Goal: Task Accomplishment & Management: Use online tool/utility

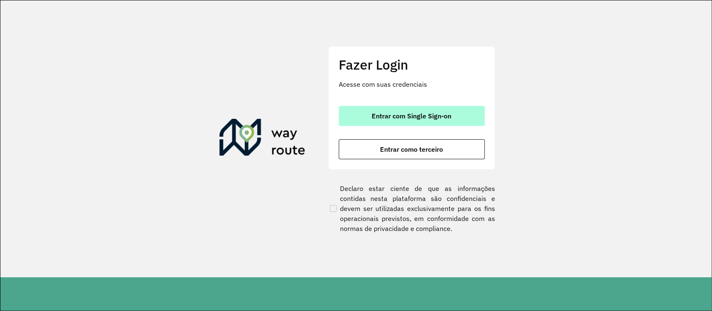
click at [401, 114] on span "Entrar com Single Sign-on" at bounding box center [411, 116] width 80 height 7
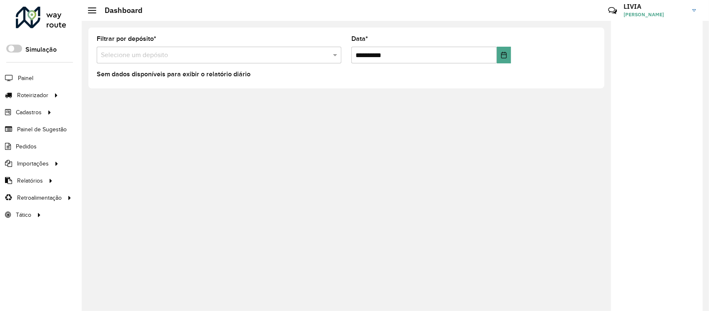
click at [274, 55] on input "text" at bounding box center [211, 55] width 220 height 10
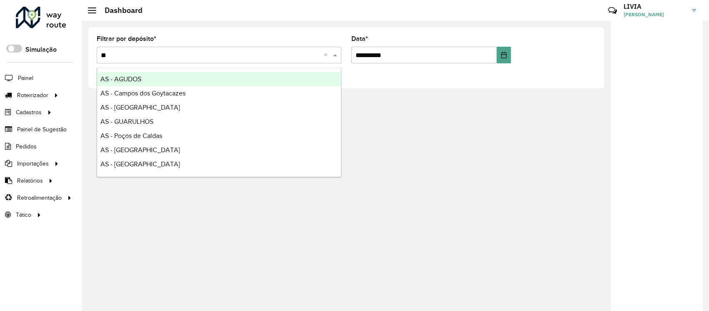
type input "*"
type input "***"
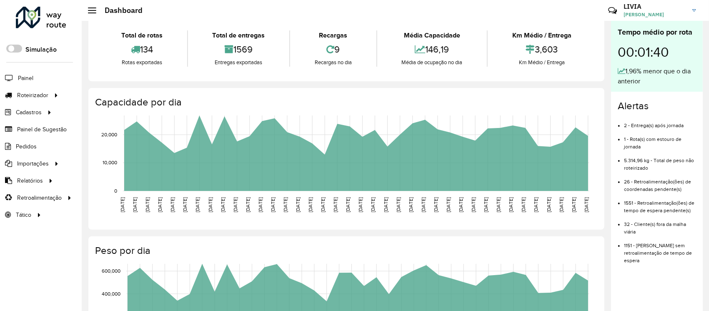
click at [699, 52] on div "Tempo médio por rota 00:01:40 1,96% menor que o dia anterior" at bounding box center [657, 56] width 92 height 71
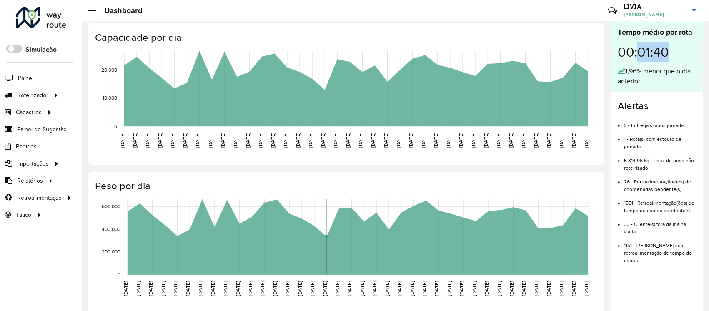
scroll to position [111, 0]
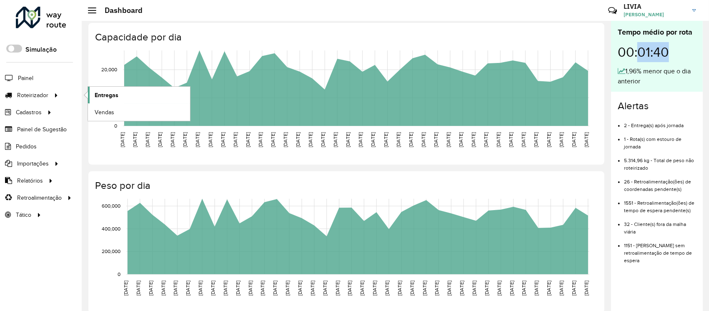
click at [142, 89] on link "Entregas" at bounding box center [139, 95] width 102 height 17
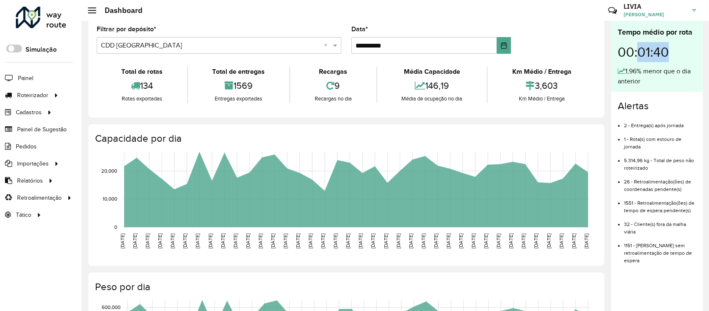
scroll to position [0, 0]
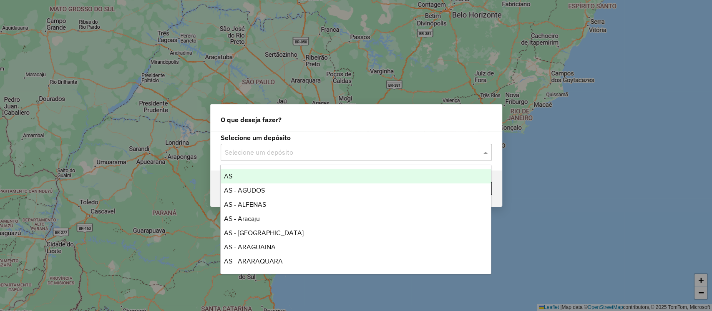
click at [330, 152] on input "text" at bounding box center [348, 153] width 246 height 10
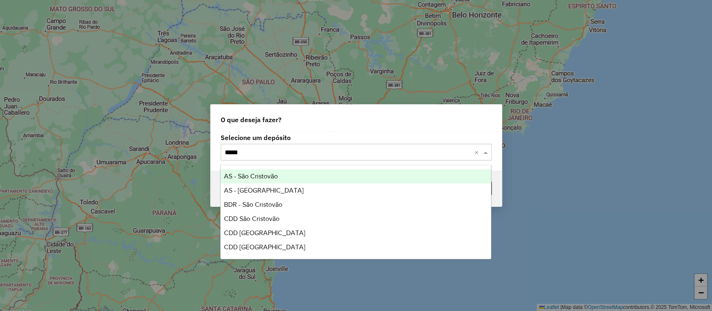
type input "******"
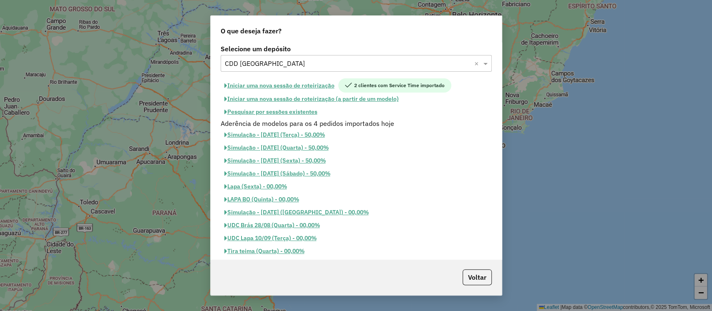
click at [311, 113] on button "Pesquisar por sessões existentes" at bounding box center [271, 111] width 100 height 13
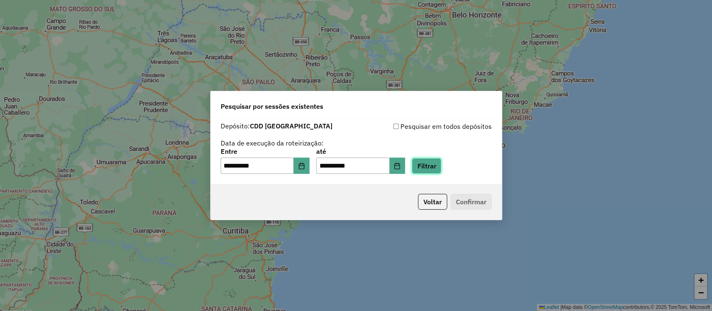
click at [436, 169] on button "Filtrar" at bounding box center [426, 166] width 30 height 16
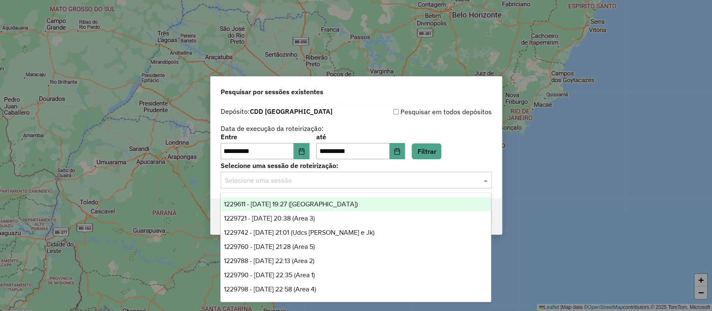
click at [315, 178] on input "text" at bounding box center [348, 181] width 246 height 10
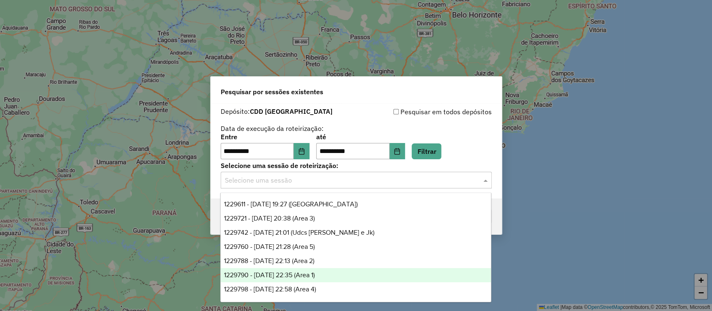
scroll to position [13, 0]
click at [334, 276] on div "1229798 - 14/08/2025 22:58 (Area 4)" at bounding box center [356, 276] width 270 height 14
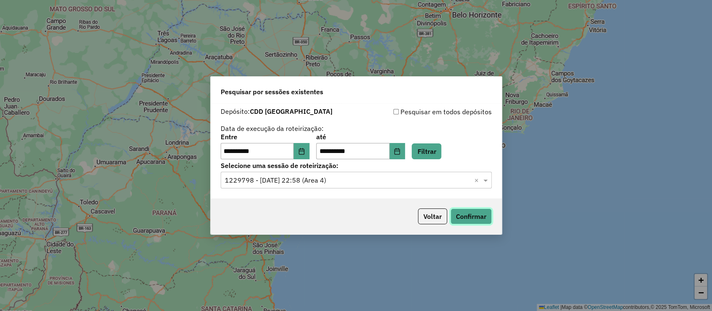
click at [460, 218] on button "Confirmar" at bounding box center [470, 216] width 41 height 16
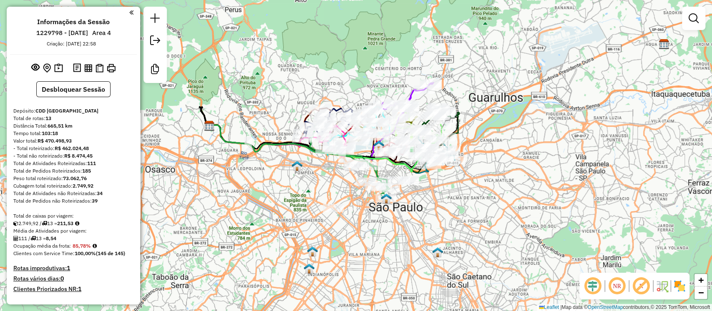
drag, startPoint x: 408, startPoint y: 133, endPoint x: 387, endPoint y: 80, distance: 57.4
click at [387, 80] on div "Janela de atendimento Grade de atendimento Capacidade Transportadoras Veículos …" at bounding box center [356, 155] width 712 height 311
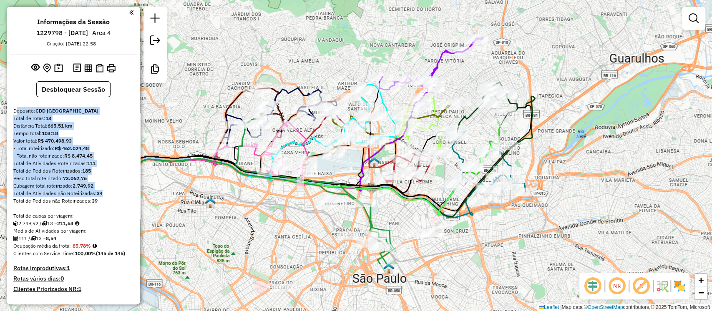
drag, startPoint x: 10, startPoint y: 113, endPoint x: 89, endPoint y: 205, distance: 121.5
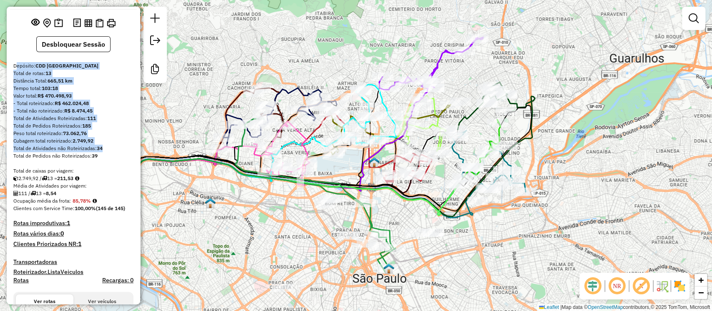
scroll to position [55, 0]
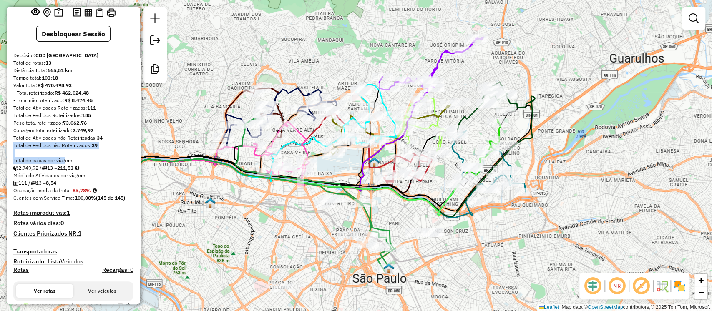
click at [77, 173] on div "Média de Atividades por viagem:" at bounding box center [73, 176] width 120 height 8
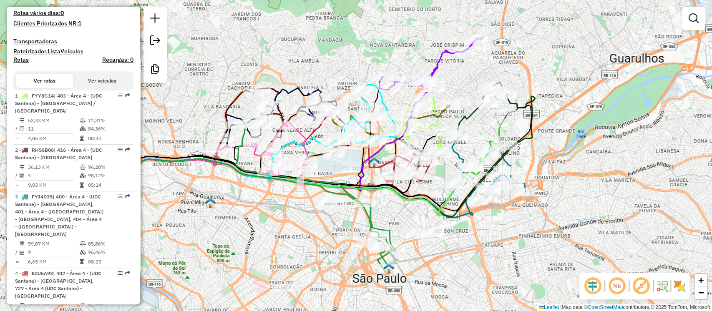
scroll to position [333, 0]
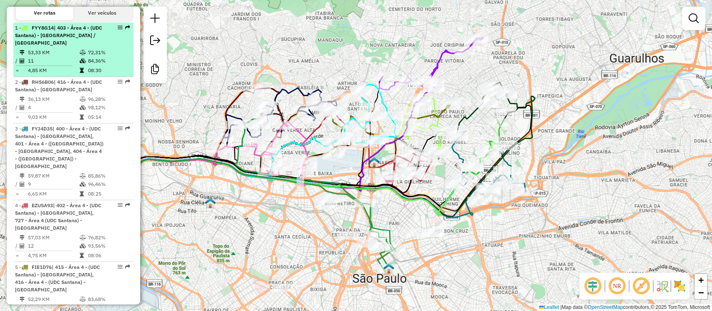
click at [104, 53] on td "72,31%" at bounding box center [109, 52] width 42 height 8
select select "**********"
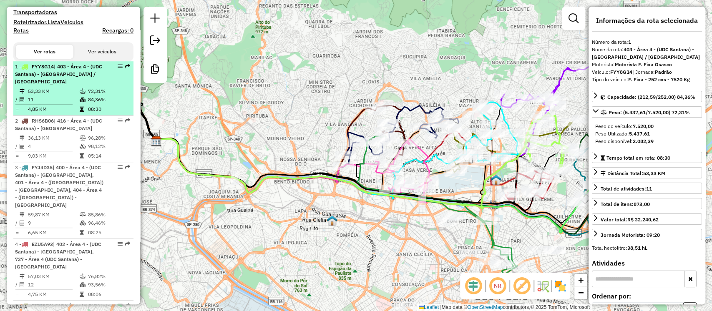
scroll to position [278, 0]
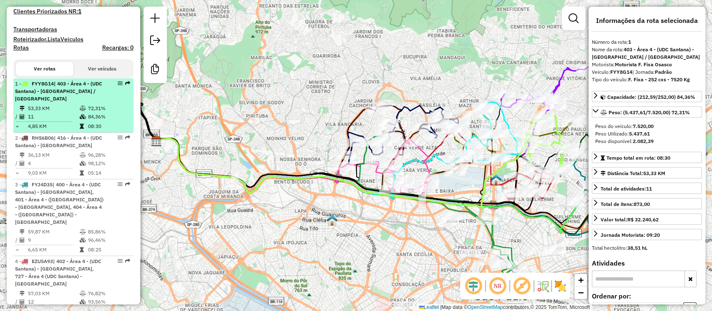
click at [96, 114] on td "84,36%" at bounding box center [109, 117] width 42 height 8
click at [93, 103] on li "1 - FYY8G14 | 403 - Área 4 - (UDC Santana) - Vila Isolina / Vila Ede 53,33 KM 7…" at bounding box center [73, 105] width 120 height 54
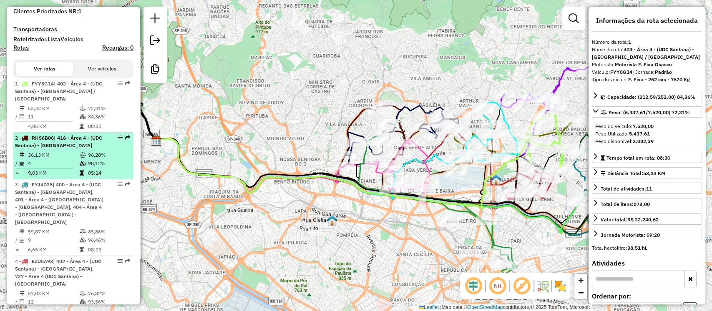
scroll to position [333, 0]
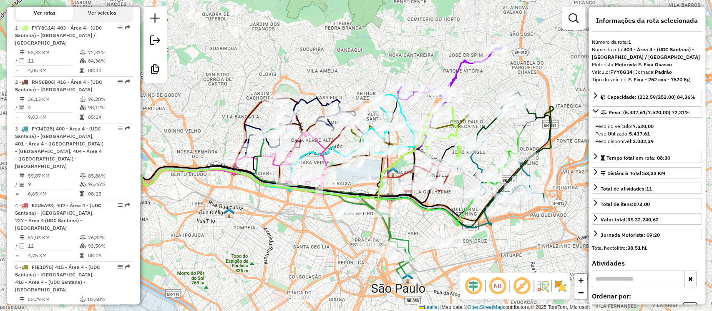
drag, startPoint x: 265, startPoint y: 146, endPoint x: 162, endPoint y: 138, distance: 103.3
click at [162, 138] on div "Janela de atendimento Grade de atendimento Capacidade Transportadoras Veículos …" at bounding box center [356, 155] width 712 height 311
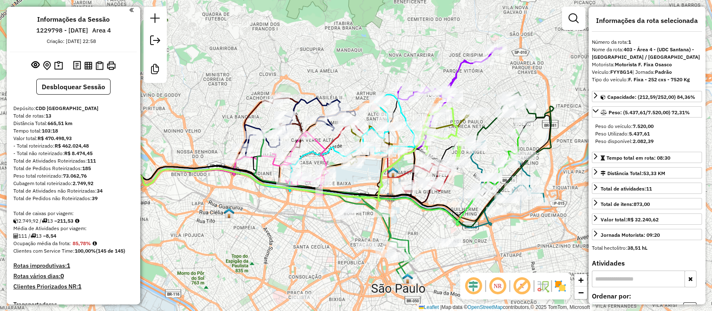
scroll to position [0, 0]
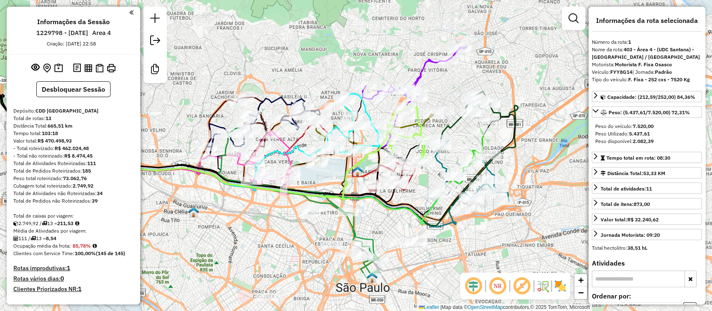
drag, startPoint x: 244, startPoint y: 212, endPoint x: 210, endPoint y: 211, distance: 34.2
click at [210, 211] on div "Janela de atendimento Grade de atendimento Capacidade Transportadoras Veículos …" at bounding box center [356, 155] width 712 height 311
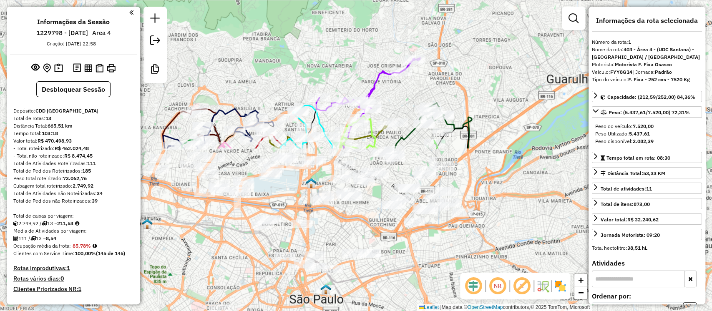
drag, startPoint x: 422, startPoint y: 166, endPoint x: 283, endPoint y: -5, distance: 220.1
click at [283, 0] on html "Aguarde... Pop-up bloqueado! Seu navegador bloqueou automáticamente a abertura …" at bounding box center [356, 155] width 712 height 311
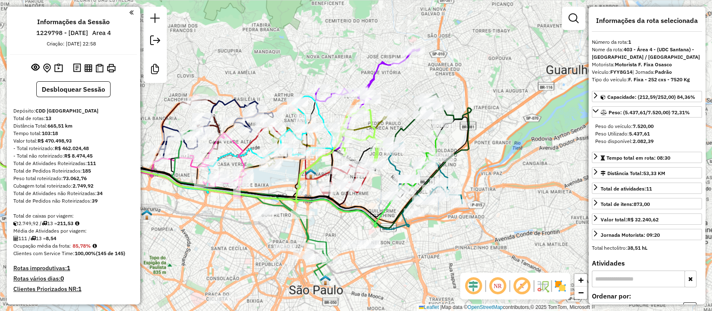
drag, startPoint x: 283, startPoint y: 55, endPoint x: 282, endPoint y: 45, distance: 9.6
click at [282, 45] on div "Janela de atendimento Grade de atendimento Capacidade Transportadoras Veículos …" at bounding box center [356, 155] width 712 height 311
